Goal: Information Seeking & Learning: Learn about a topic

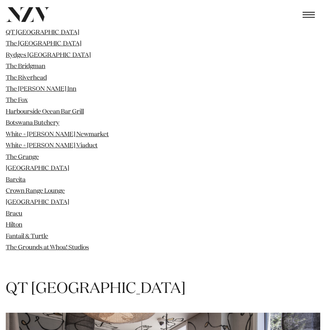
scroll to position [720, 0]
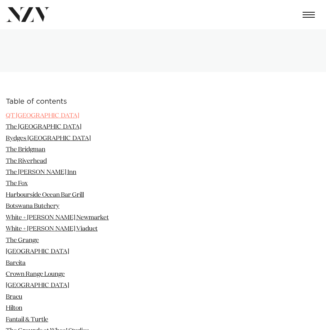
click at [24, 113] on link "QT [GEOGRAPHIC_DATA]" at bounding box center [42, 116] width 73 height 6
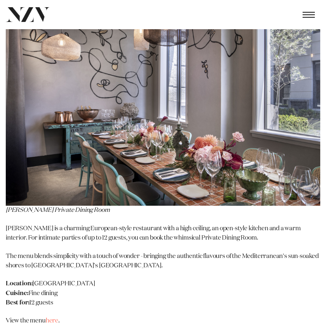
scroll to position [1212, 0]
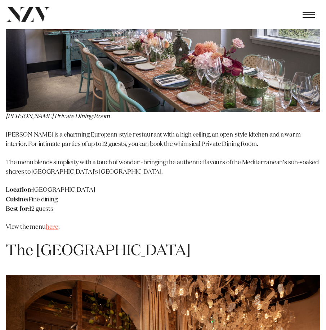
click at [53, 224] on link "here" at bounding box center [52, 227] width 13 height 6
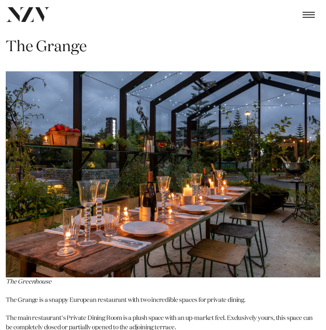
scroll to position [5422, 0]
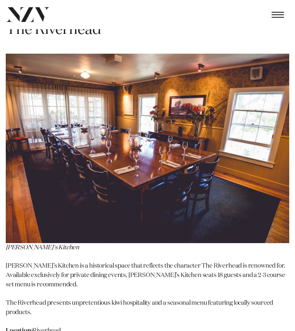
scroll to position [2535, 0]
